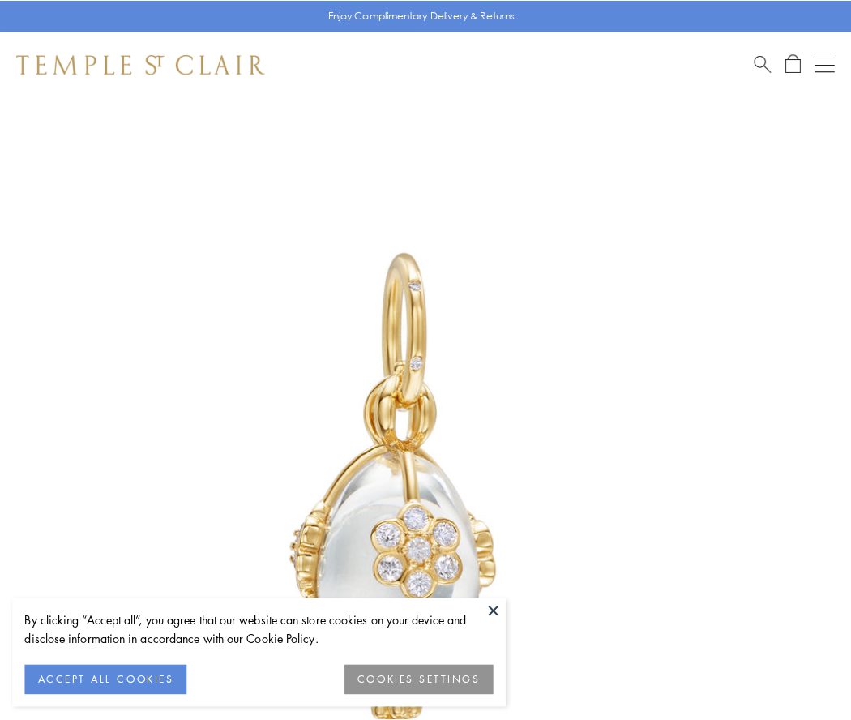
scroll to position [32, 0]
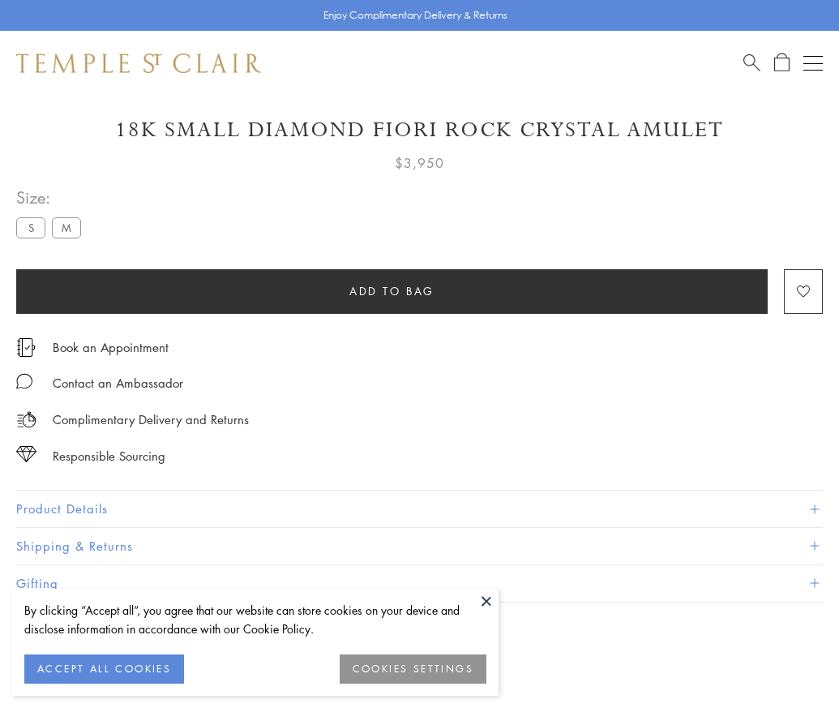
click at [392, 290] on span "Add to bag" at bounding box center [391, 291] width 85 height 18
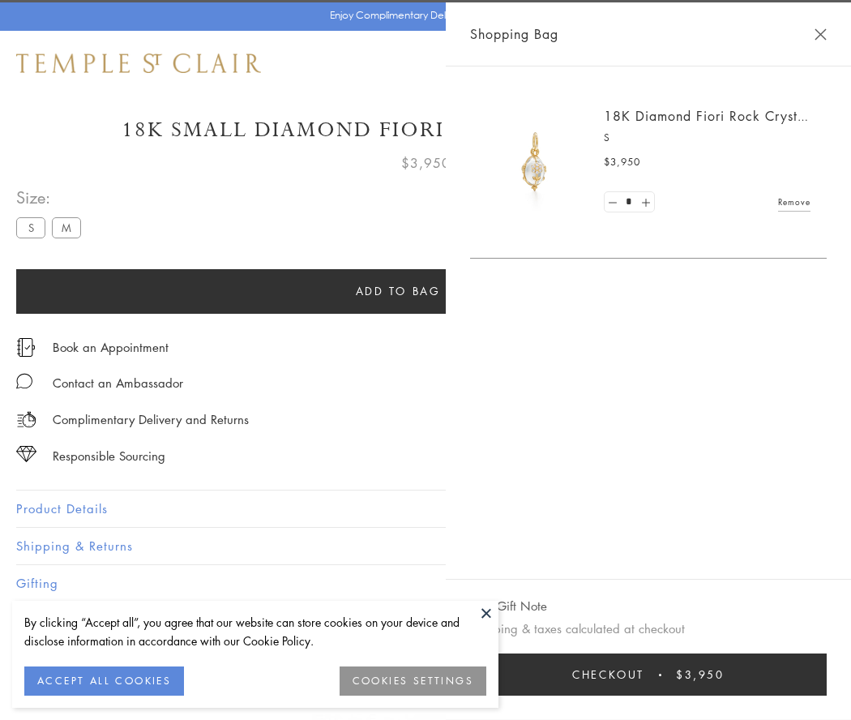
click at [827, 675] on button "Checkout $3,950" at bounding box center [648, 674] width 357 height 42
